Goal: Task Accomplishment & Management: Manage account settings

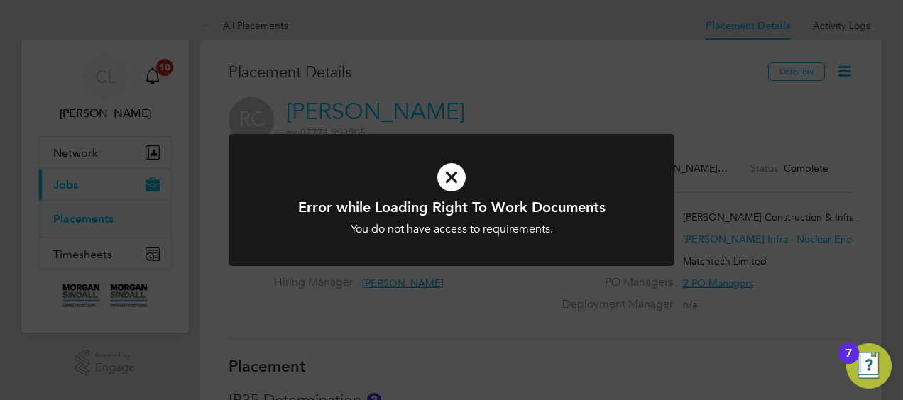
click at [453, 175] on icon at bounding box center [451, 177] width 369 height 55
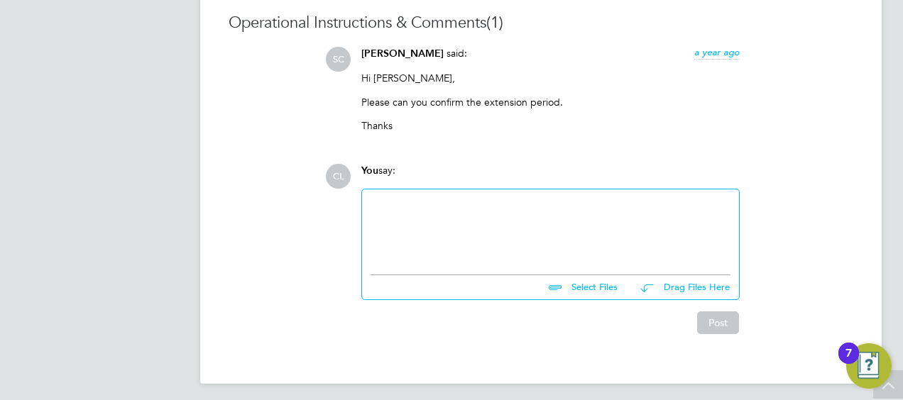
scroll to position [1123, 0]
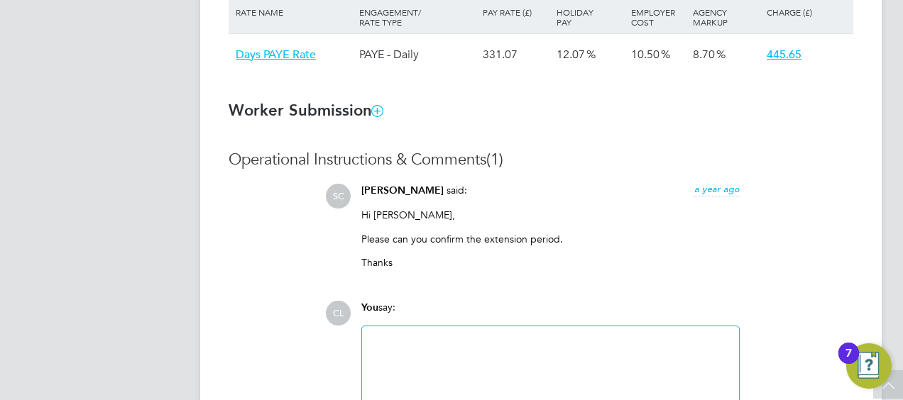
click at [420, 338] on div at bounding box center [550, 365] width 360 height 61
click at [481, 341] on div "Please extend to" at bounding box center [550, 365] width 360 height 61
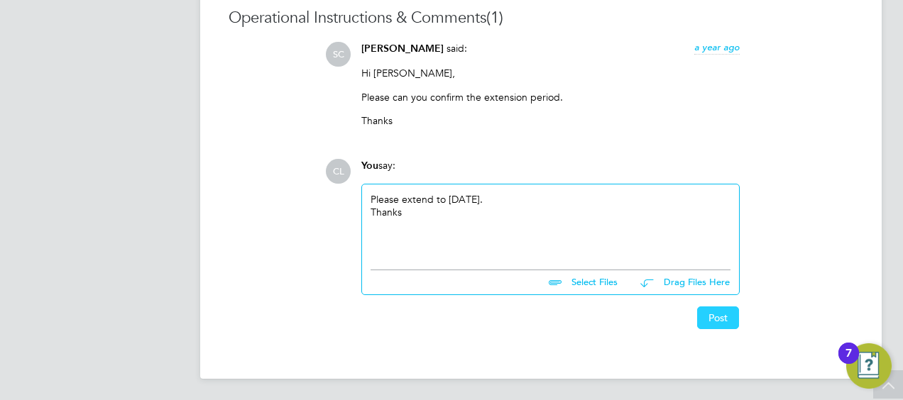
click at [714, 315] on button "Post" at bounding box center [718, 318] width 42 height 23
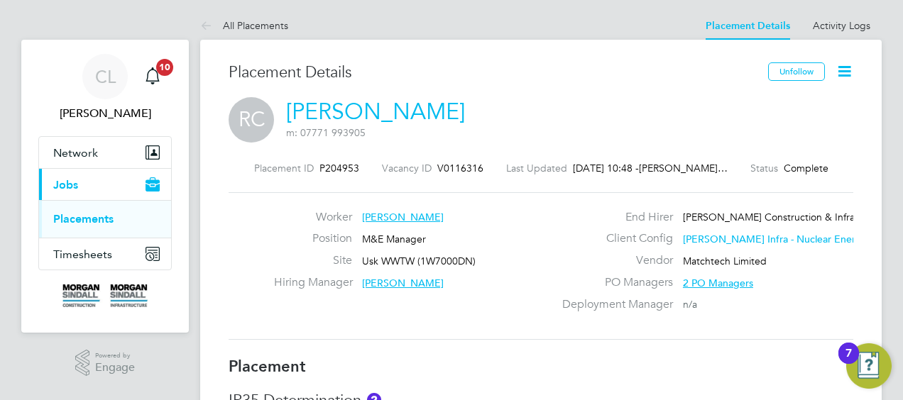
click at [845, 74] on icon at bounding box center [844, 71] width 18 height 18
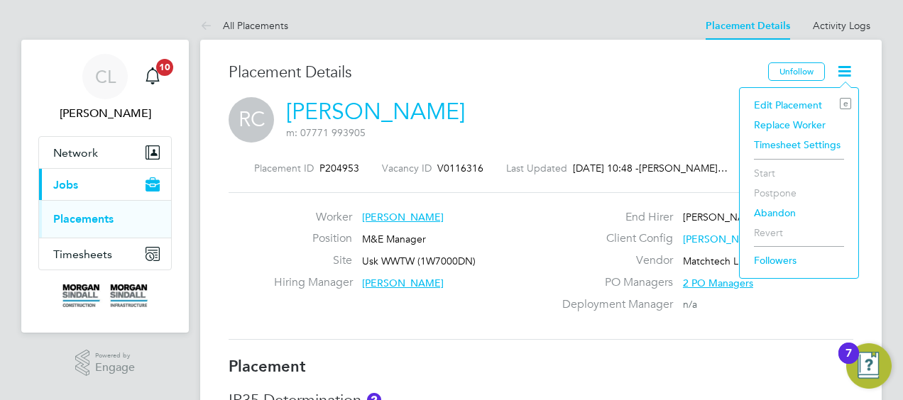
click at [798, 102] on li "Edit Placement e" at bounding box center [799, 105] width 104 height 20
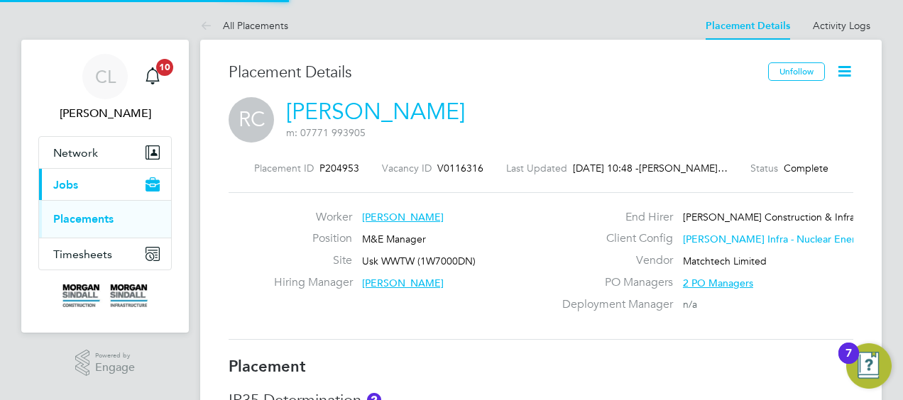
type input "[PERSON_NAME]"
type input "[DATE]"
type input "08:00"
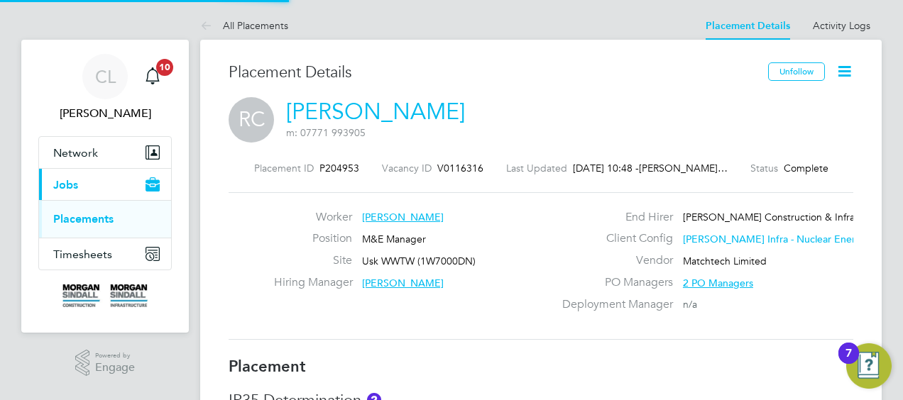
type input "18:00"
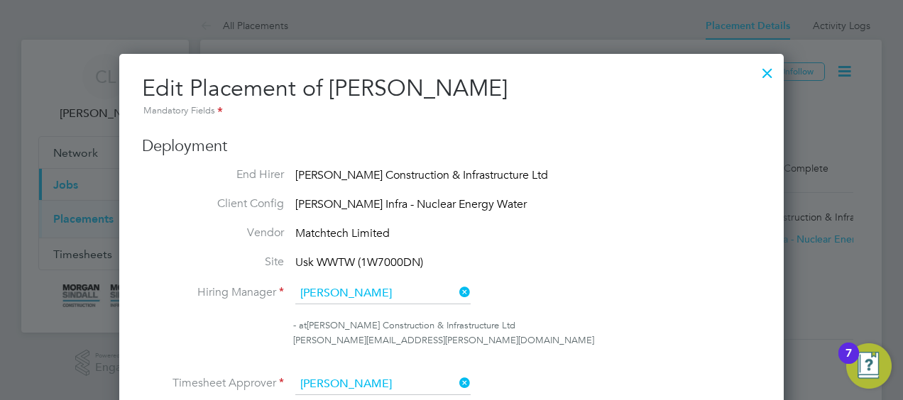
click at [769, 67] on div at bounding box center [767, 70] width 26 height 26
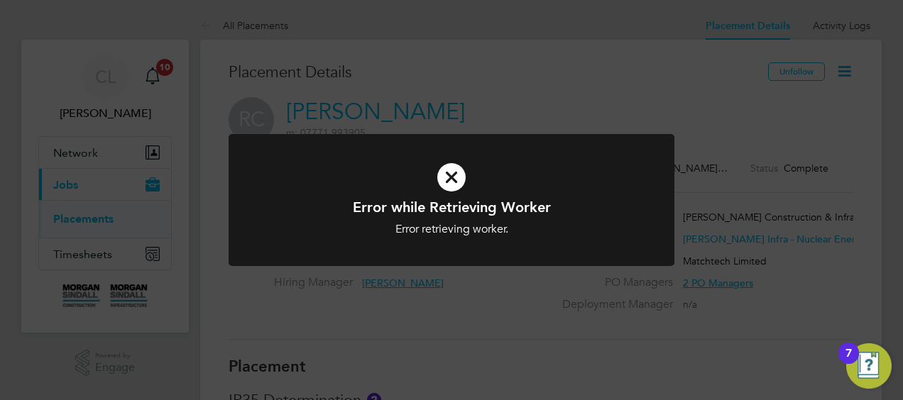
click at [451, 175] on icon at bounding box center [451, 177] width 369 height 55
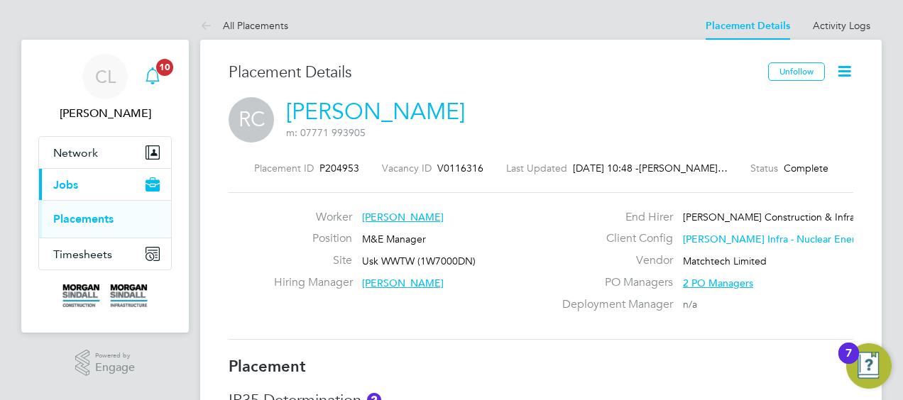
click at [160, 64] on span "10" at bounding box center [164, 67] width 17 height 17
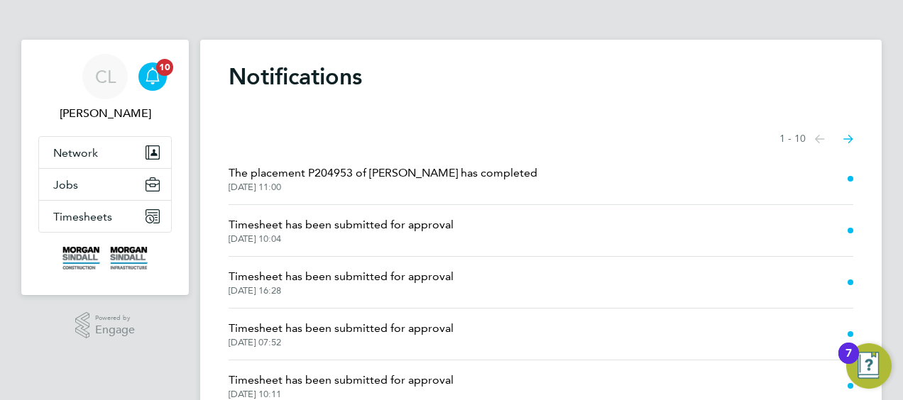
click at [301, 172] on span "The placement P204953 of [PERSON_NAME] has completed" at bounding box center [383, 173] width 309 height 17
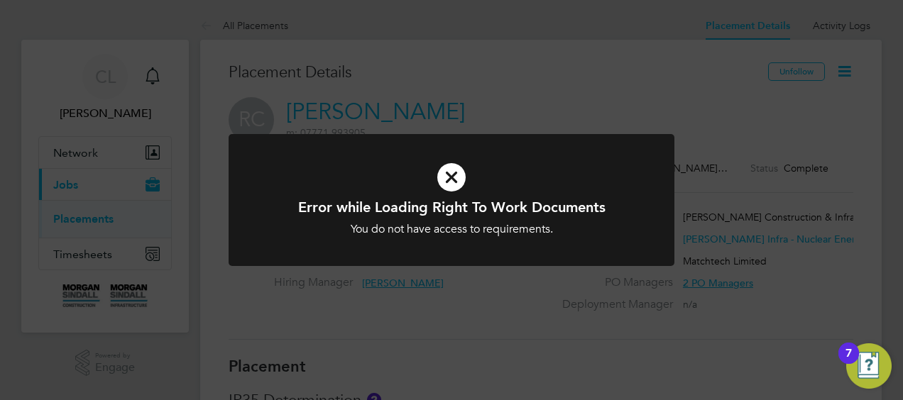
click at [450, 173] on icon at bounding box center [451, 177] width 369 height 55
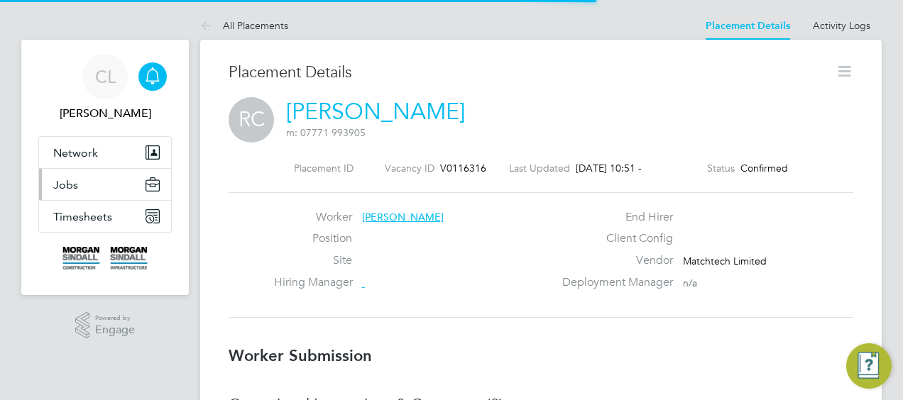
scroll to position [22, 280]
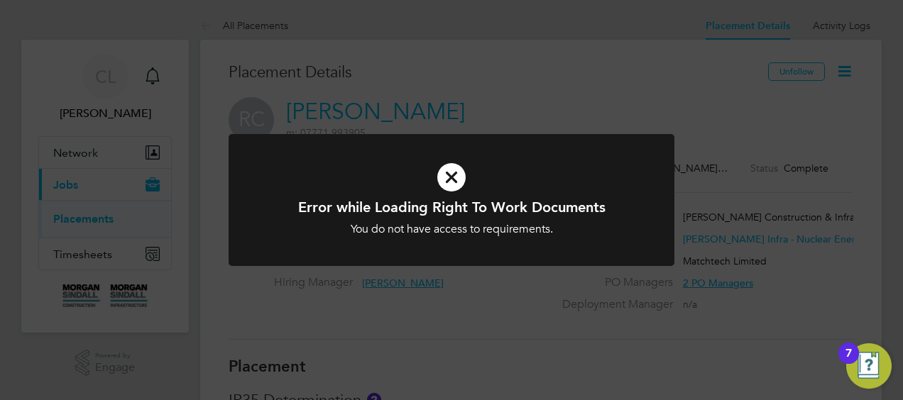
click at [456, 175] on icon at bounding box center [451, 177] width 369 height 55
